Goal: Information Seeking & Learning: Learn about a topic

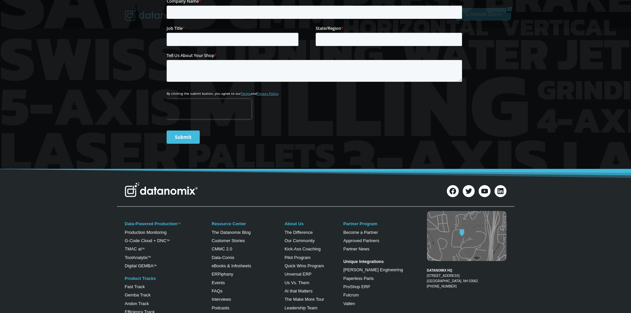
scroll to position [298, 0]
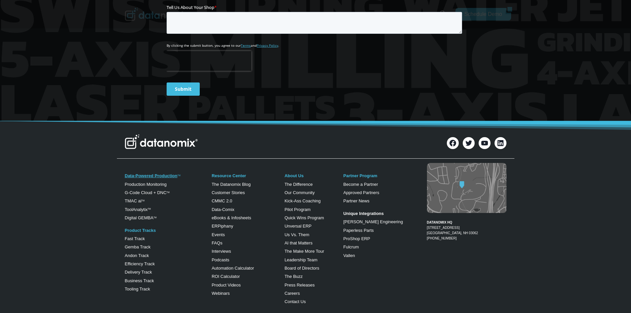
click at [156, 174] on link "Data-Powered Production" at bounding box center [151, 175] width 53 height 5
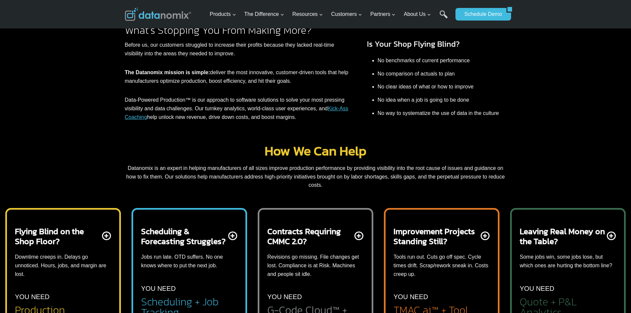
scroll to position [232, 0]
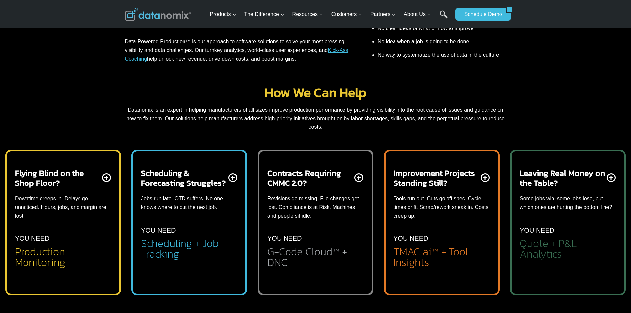
click at [54, 231] on div "Flying Blind on the Shop Floor? Downtime creeps in. Delays go unnoticed. Hours,…" at bounding box center [63, 218] width 96 height 100
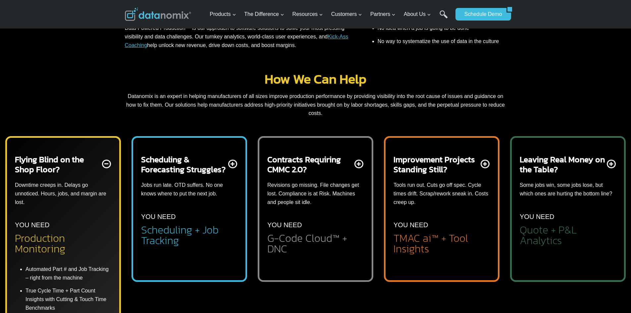
scroll to position [331, 0]
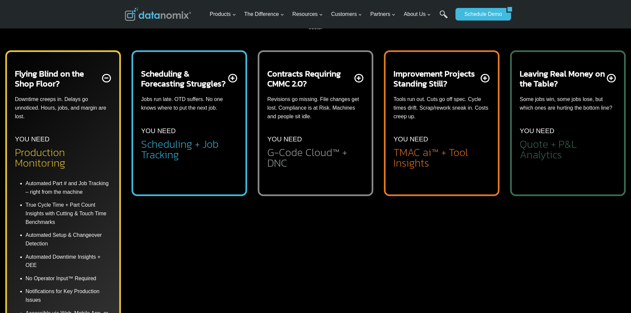
click at [72, 190] on li "Automated Part # and Job Tracking – right from the machine" at bounding box center [69, 188] width 86 height 19
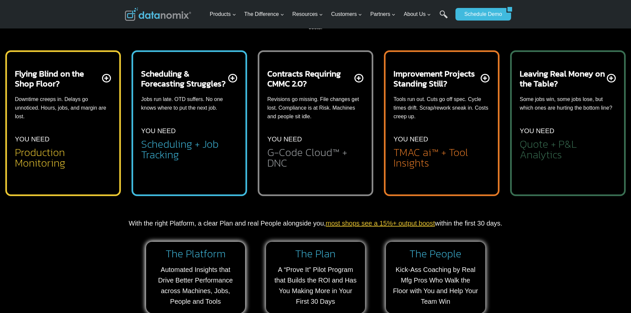
click at [312, 141] on div "Contracts Requiring CMMC 2.0? Revisions go missing. File changes get lost. Comp…" at bounding box center [315, 119] width 96 height 100
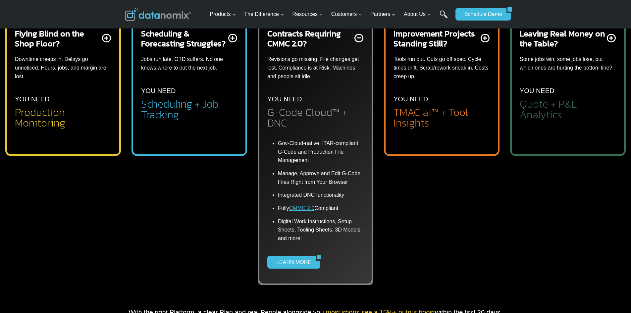
scroll to position [397, 0]
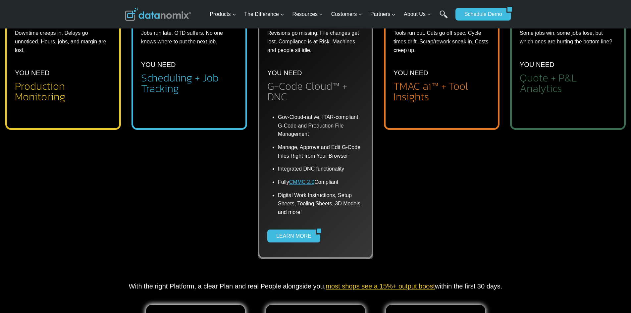
click at [297, 171] on li "Integrated DNC functionality" at bounding box center [321, 168] width 86 height 13
